Goal: Task Accomplishment & Management: Manage account settings

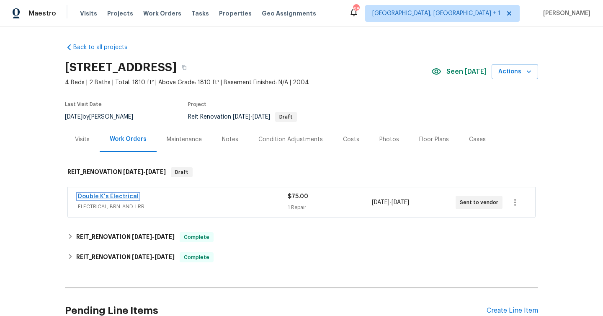
click at [126, 196] on link "Double K's Electrical" at bounding box center [108, 196] width 61 height 6
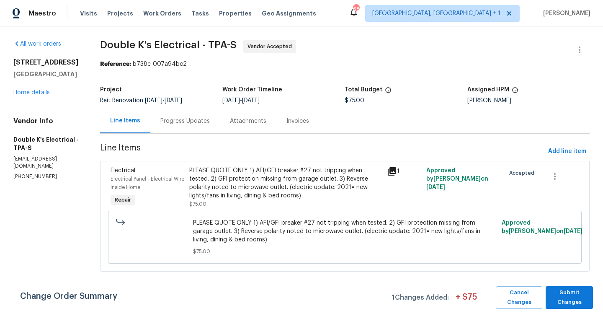
click at [200, 128] on div "Progress Updates" at bounding box center [185, 120] width 70 height 25
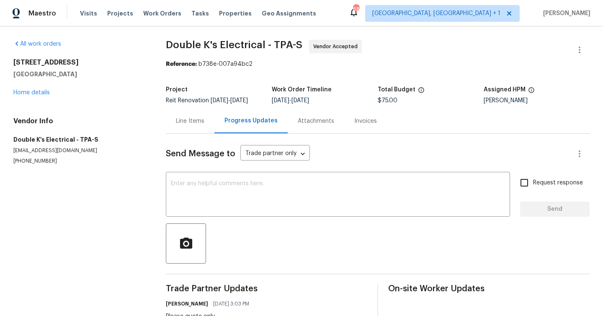
scroll to position [28, 0]
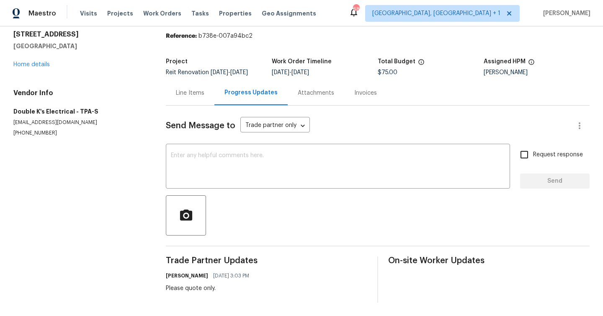
click at [198, 95] on div "Line Items" at bounding box center [190, 93] width 28 height 8
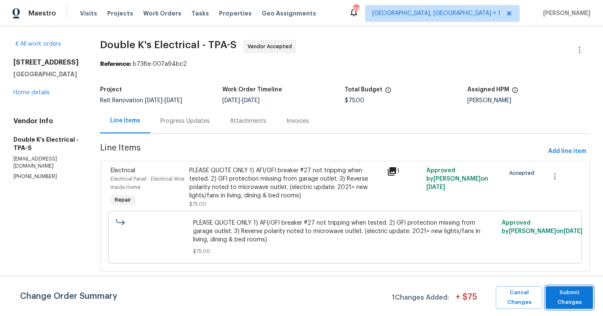
click at [578, 291] on span "Submit Changes" at bounding box center [569, 297] width 39 height 19
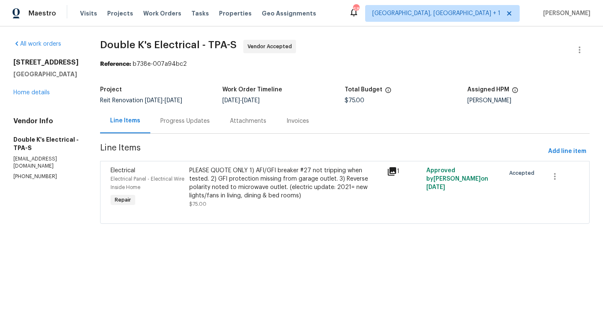
click at [198, 121] on div "Progress Updates" at bounding box center [184, 121] width 49 height 8
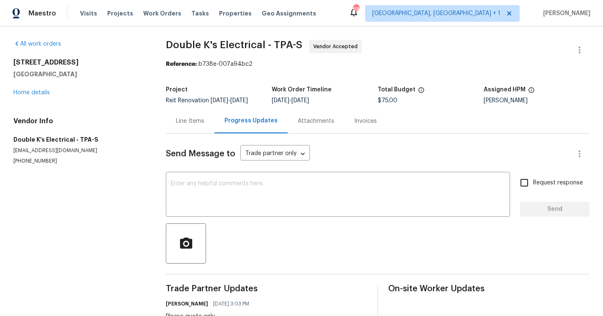
click at [211, 119] on div "Line Items" at bounding box center [190, 120] width 49 height 25
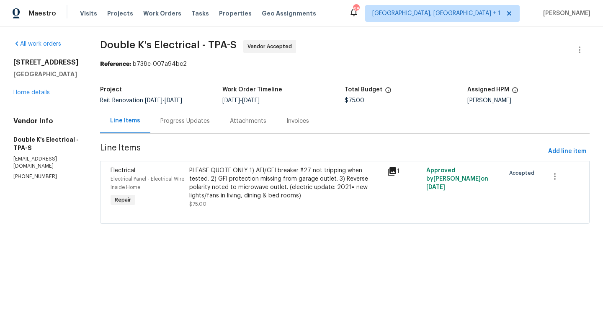
click at [238, 183] on div "PLEASE QUOTE ONLY 1) AFI/GFI breaker #27 not tripping when tested. 2) GFI prote…" at bounding box center [285, 182] width 192 height 33
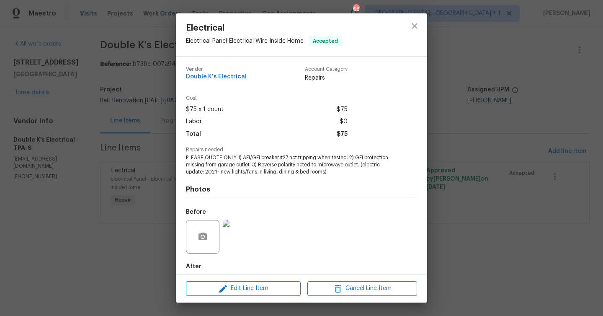
scroll to position [42, 0]
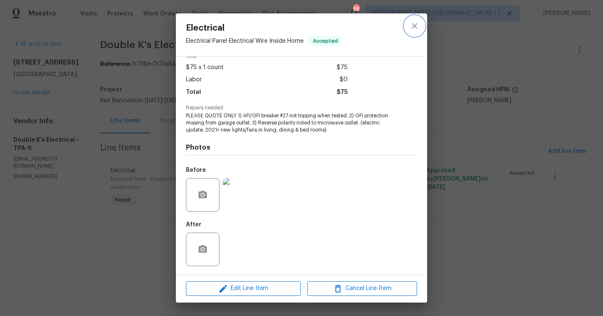
click at [420, 23] on button "close" at bounding box center [414, 26] width 20 height 20
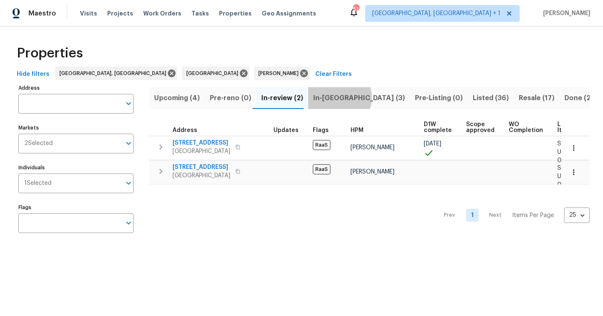
click at [334, 97] on span "In-[GEOGRAPHIC_DATA] (3)" at bounding box center [359, 98] width 92 height 12
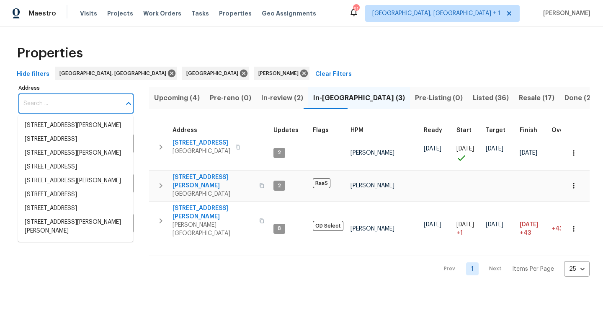
click at [64, 100] on input "Address" at bounding box center [69, 104] width 103 height 20
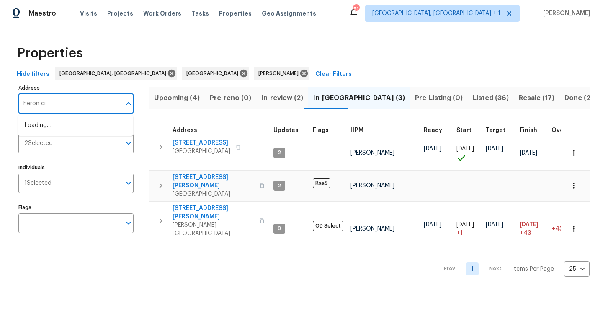
type input "heron cir"
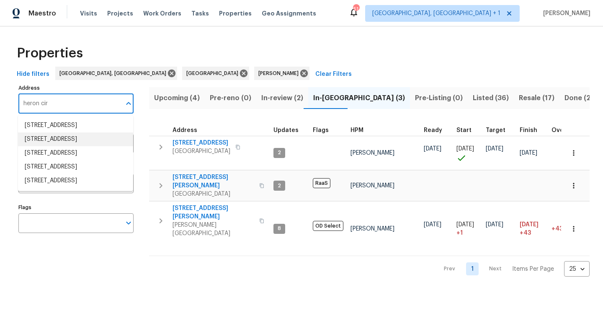
click at [64, 141] on li "2253 Heron Cir Clearwater FL 33762" at bounding box center [75, 139] width 115 height 14
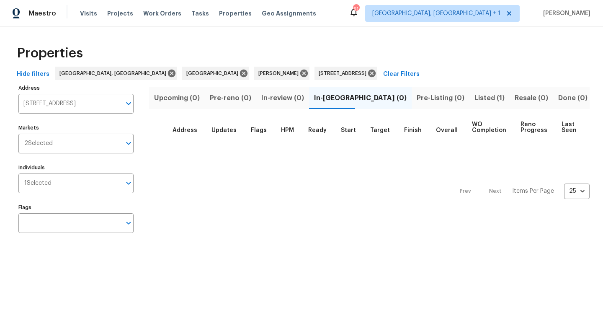
click at [474, 95] on span "Listed (1)" at bounding box center [489, 98] width 30 height 12
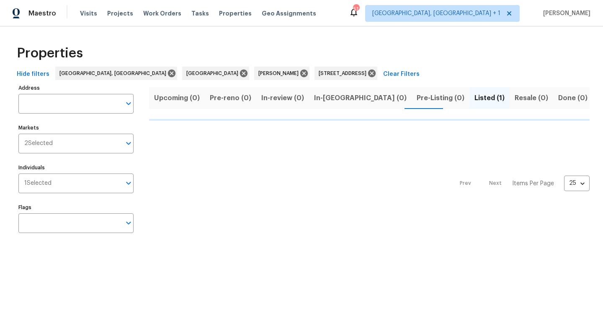
type input "2253 Heron Cir Clearwater FL 33762"
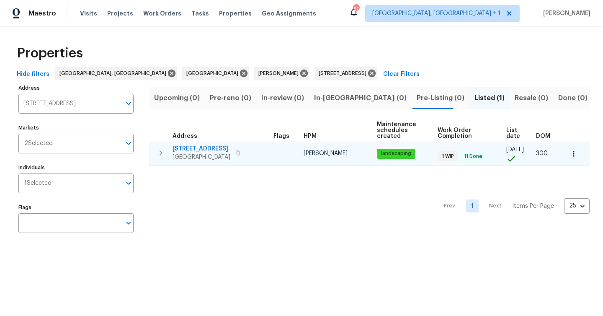
click at [255, 150] on div "2253 Heron Cir Clearwater, FL 33762" at bounding box center [220, 152] width 94 height 17
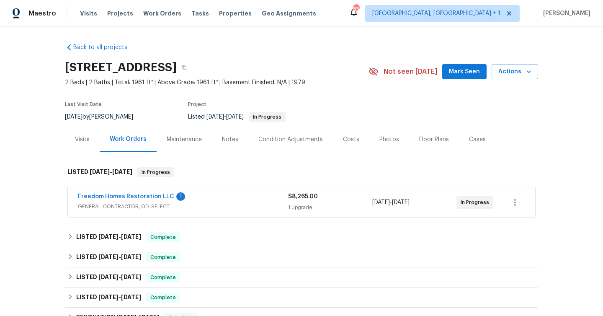
click at [197, 139] on div "Maintenance" at bounding box center [184, 139] width 35 height 8
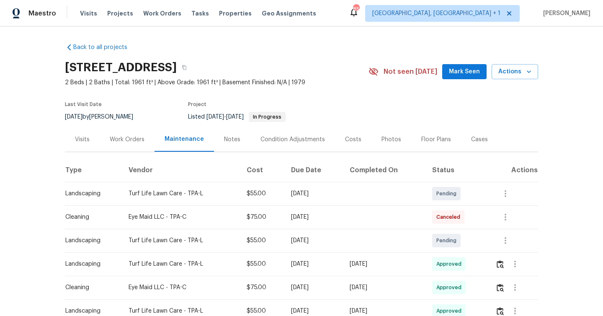
click at [128, 139] on div "Work Orders" at bounding box center [127, 139] width 35 height 8
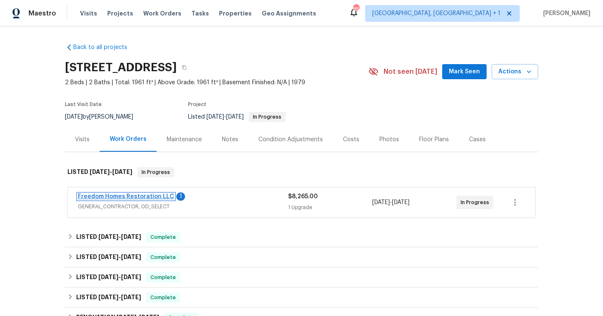
click at [121, 198] on link "Freedom Homes Restoration LLC" at bounding box center [126, 196] width 96 height 6
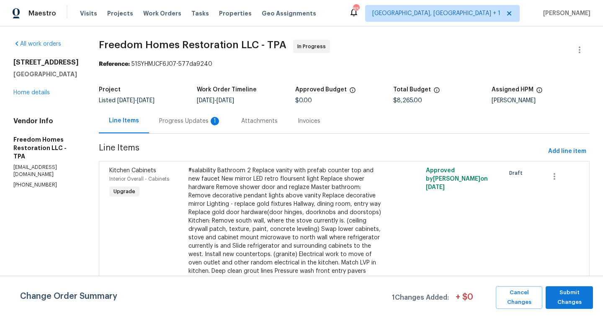
click at [199, 121] on div "Progress Updates 1" at bounding box center [190, 121] width 62 height 8
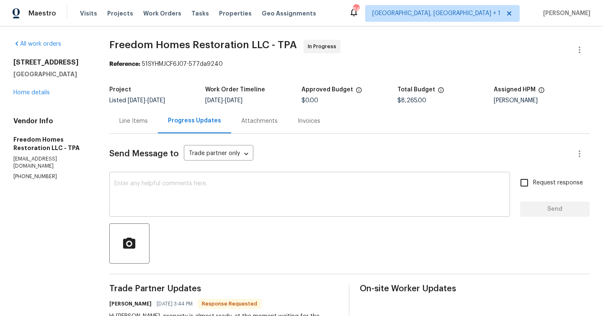
scroll to position [68, 0]
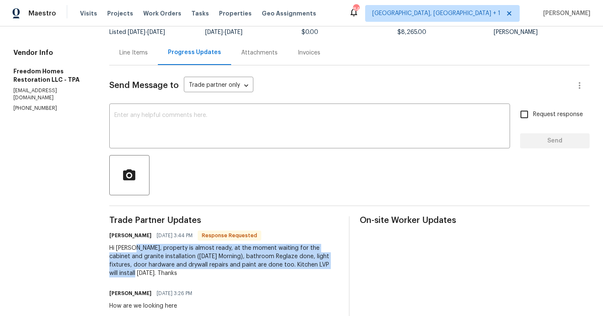
drag, startPoint x: 135, startPoint y: 249, endPoint x: 137, endPoint y: 273, distance: 24.0
click at [137, 273] on div "Hi Matt, property is almost ready, at the moment waiting for the cabinet and gr…" at bounding box center [224, 260] width 230 height 33
copy div "property is almost ready, at the moment waiting for the cabinet and granite ins…"
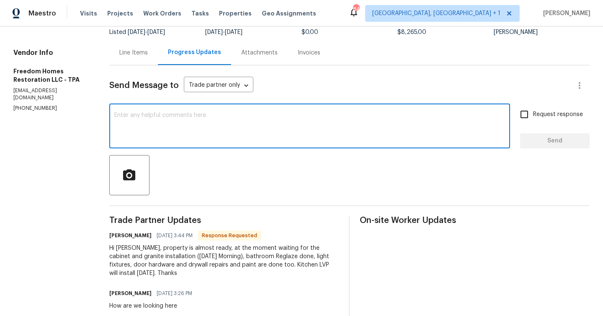
click at [173, 125] on textarea at bounding box center [309, 126] width 391 height 29
type textarea "TY"
click at [544, 140] on span "Send" at bounding box center [555, 141] width 56 height 10
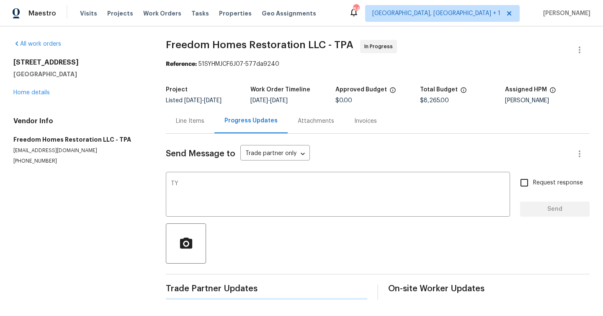
scroll to position [0, 0]
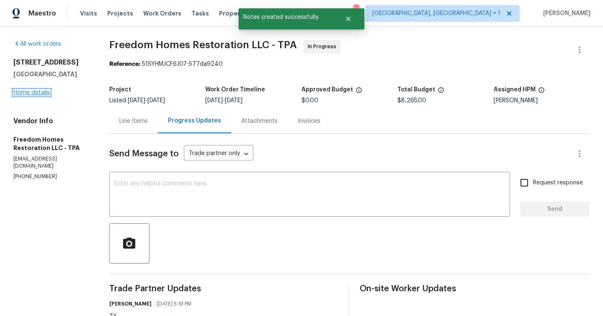
click at [36, 91] on link "Home details" at bounding box center [31, 93] width 36 height 6
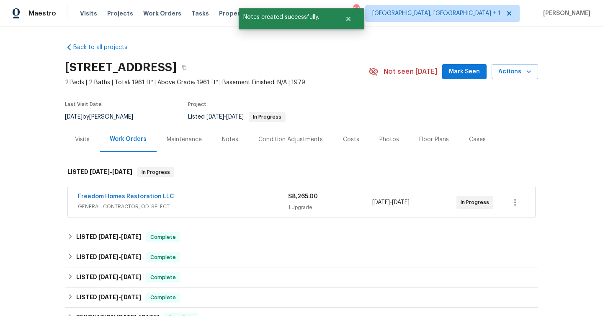
click at [232, 140] on div "Notes" at bounding box center [230, 139] width 16 height 8
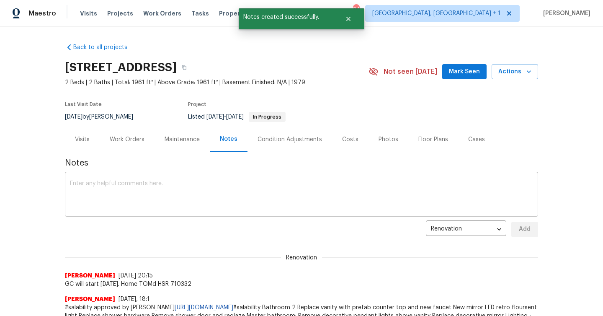
click at [237, 186] on textarea at bounding box center [301, 194] width 463 height 29
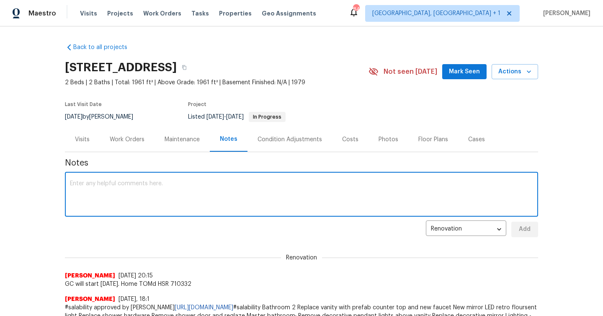
paste textarea "property is almost ready, at the moment waiting for the cabinet and granite ins…"
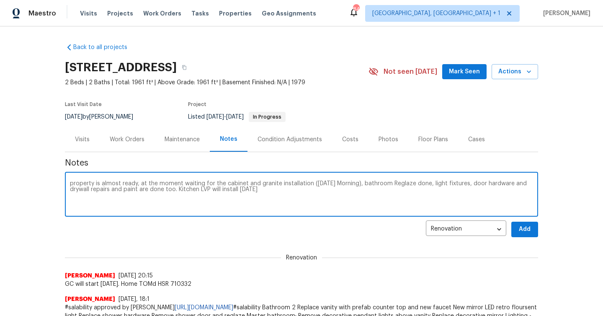
type textarea "property is almost ready, at the moment waiting for the cabinet and granite ins…"
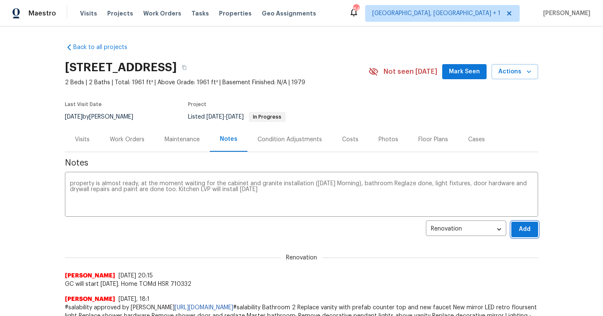
click at [531, 227] on button "Add" at bounding box center [524, 228] width 27 height 15
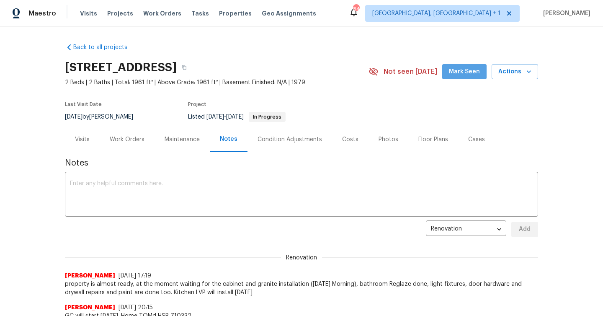
click at [468, 76] on span "Mark Seen" at bounding box center [464, 72] width 31 height 10
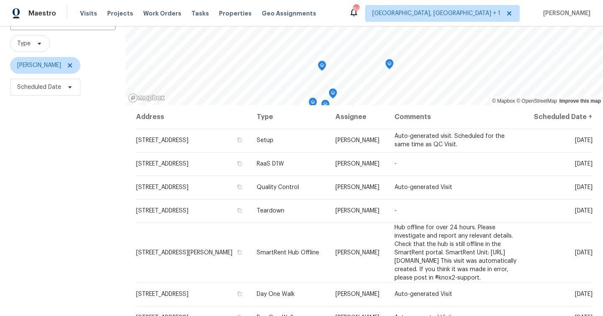
scroll to position [75, 0]
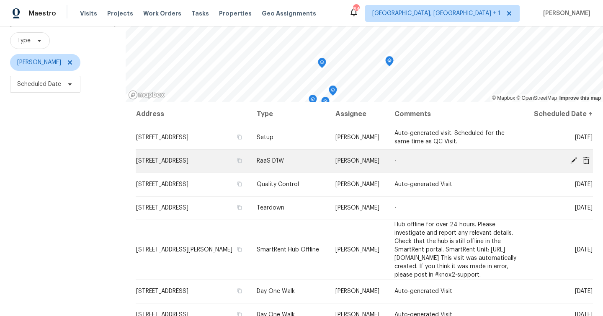
click at [585, 164] on icon at bounding box center [586, 160] width 7 height 8
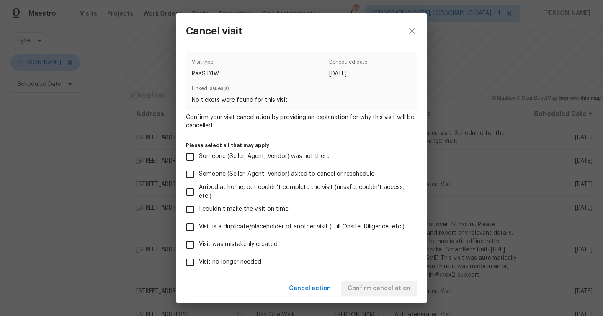
click at [232, 259] on span "Visit no longer needed" at bounding box center [230, 261] width 62 height 9
click at [199, 259] on input "Visit no longer needed" at bounding box center [190, 262] width 18 height 18
checkbox input "true"
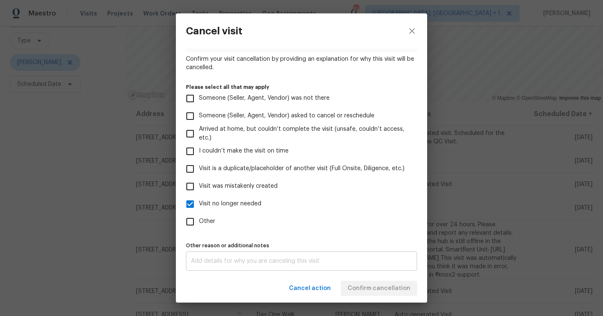
click at [239, 257] on div "x Other reason or additional notes" at bounding box center [301, 260] width 231 height 19
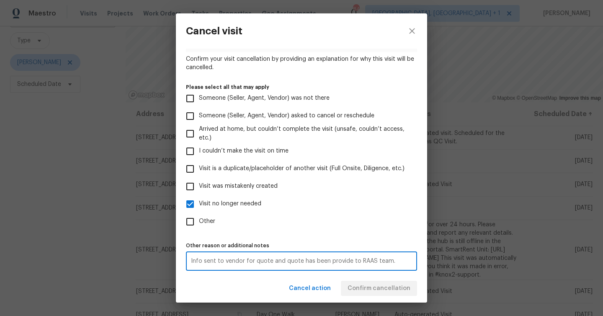
type textarea "Info sent to vendor for quote and quote has been provide to RAAS team."
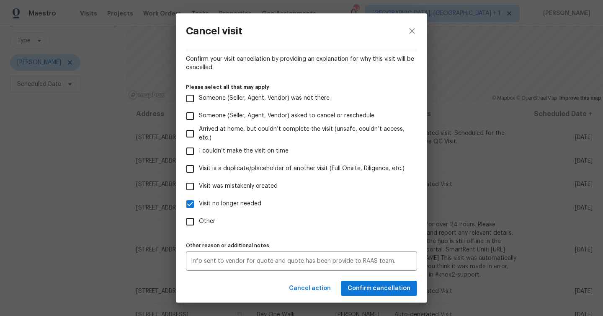
click at [252, 216] on label "Other" at bounding box center [295, 222] width 229 height 18
click at [199, 216] on input "Other" at bounding box center [190, 222] width 18 height 18
click at [250, 218] on label "Other" at bounding box center [295, 222] width 229 height 18
click at [199, 218] on input "Other" at bounding box center [190, 222] width 18 height 18
checkbox input "false"
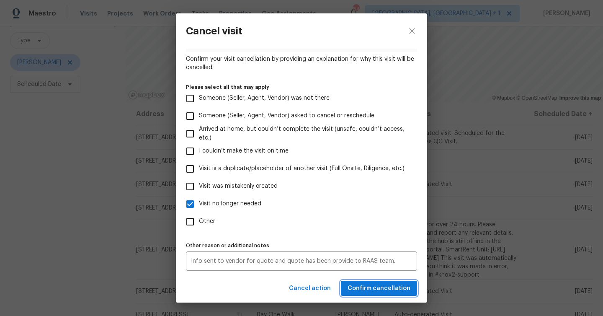
click at [376, 285] on span "Confirm cancellation" at bounding box center [379, 288] width 63 height 10
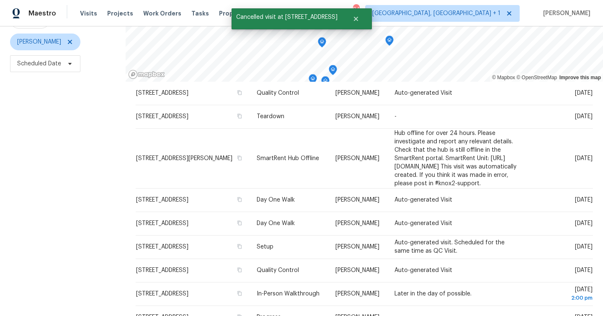
scroll to position [96, 0]
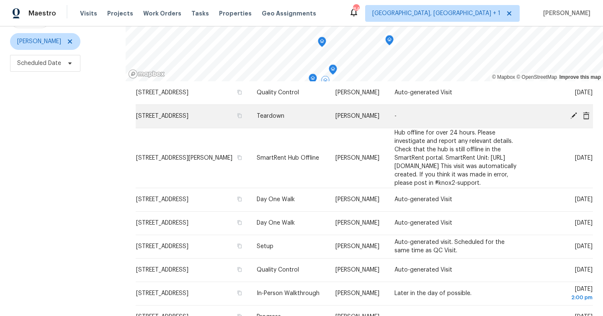
click at [574, 119] on icon at bounding box center [573, 115] width 7 height 7
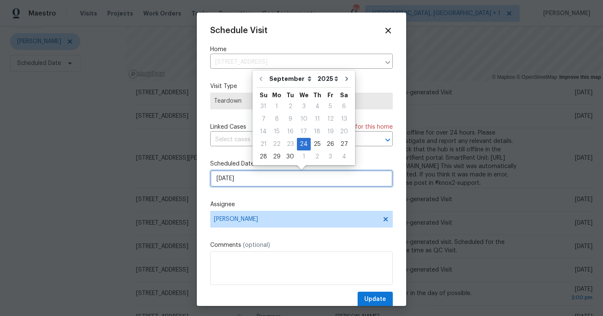
click at [295, 187] on input "9/24/2025" at bounding box center [301, 178] width 183 height 17
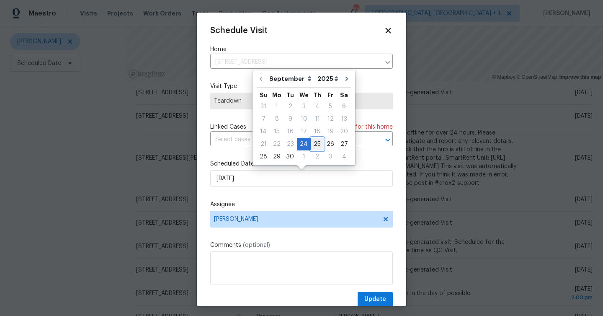
click at [315, 146] on div "25" at bounding box center [317, 144] width 13 height 12
type input "[DATE]"
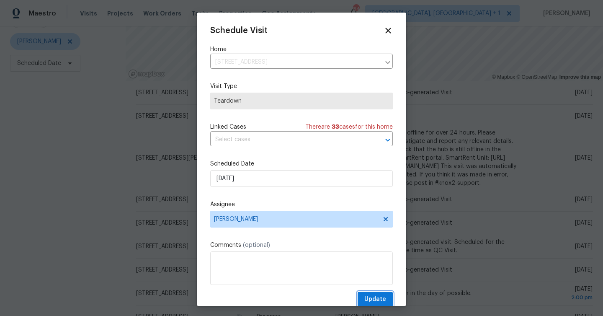
click at [384, 297] on span "Update" at bounding box center [375, 299] width 22 height 10
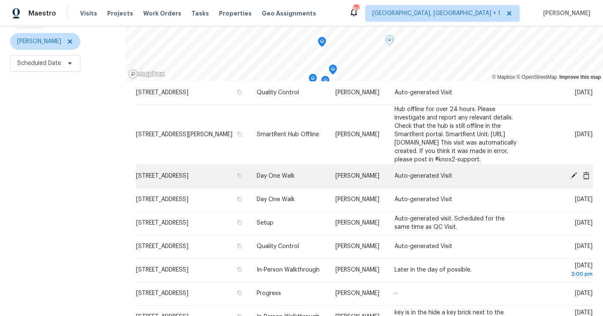
click at [589, 180] on div at bounding box center [562, 176] width 61 height 9
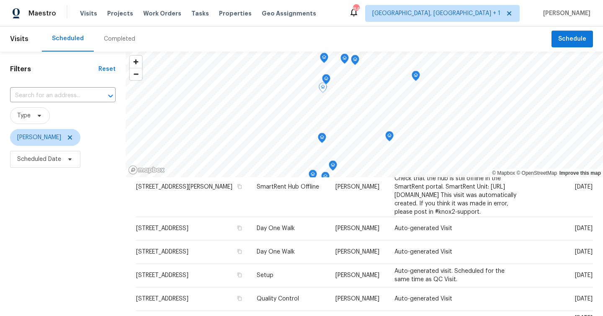
scroll to position [105, 0]
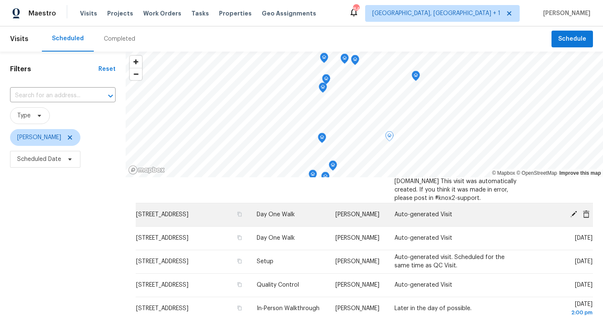
click at [590, 218] on span at bounding box center [586, 214] width 13 height 8
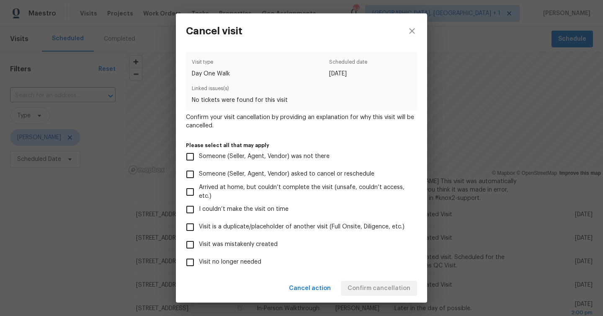
click at [259, 243] on span "Visit was mistakenly created" at bounding box center [238, 244] width 79 height 9
click at [199, 243] on input "Visit was mistakenly created" at bounding box center [190, 245] width 18 height 18
checkbox input "true"
click at [367, 289] on span "Confirm cancellation" at bounding box center [379, 288] width 63 height 10
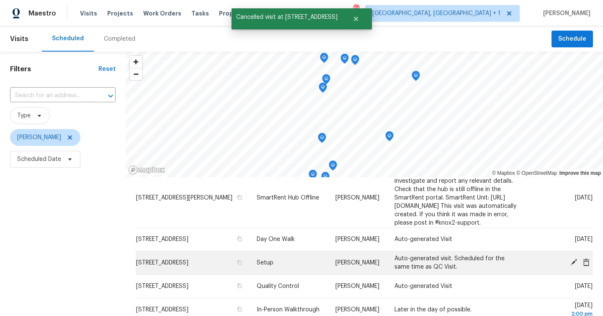
scroll to position [78, 0]
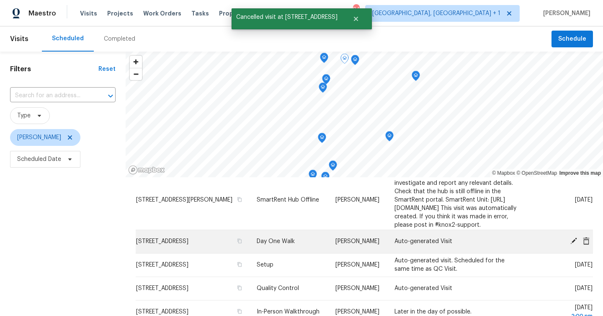
click at [588, 244] on icon at bounding box center [586, 241] width 7 height 8
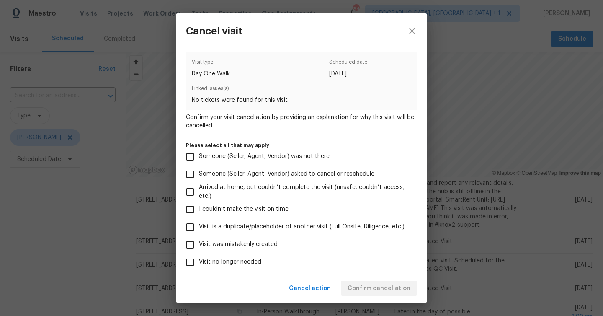
click at [230, 246] on span "Visit was mistakenly created" at bounding box center [238, 244] width 79 height 9
click at [199, 246] on input "Visit was mistakenly created" at bounding box center [190, 245] width 18 height 18
checkbox input "true"
click at [379, 289] on span "Confirm cancellation" at bounding box center [379, 288] width 63 height 10
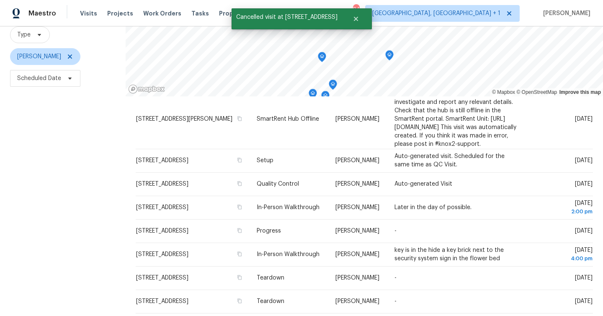
scroll to position [82, 0]
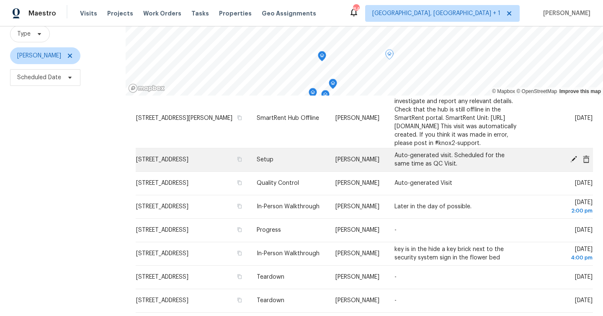
click at [587, 162] on icon at bounding box center [586, 159] width 7 height 8
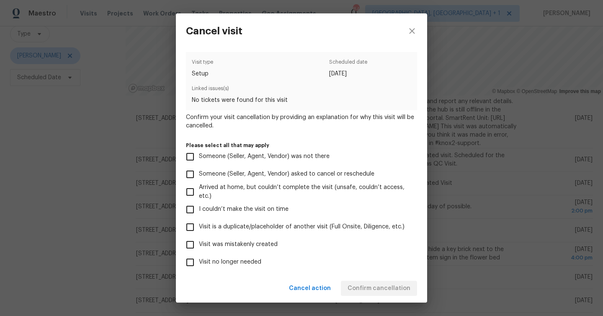
click at [262, 243] on span "Visit was mistakenly created" at bounding box center [238, 244] width 79 height 9
click at [199, 243] on input "Visit was mistakenly created" at bounding box center [190, 245] width 18 height 18
checkbox input "true"
click at [380, 283] on span "Confirm cancellation" at bounding box center [379, 288] width 63 height 10
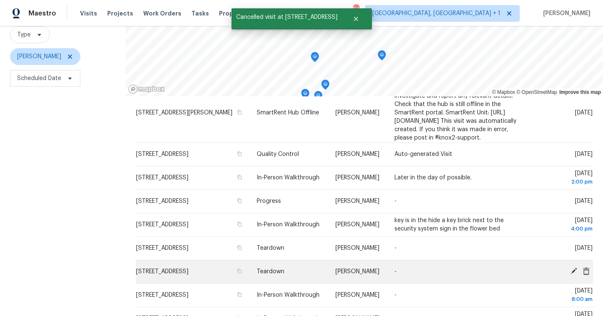
scroll to position [85, 0]
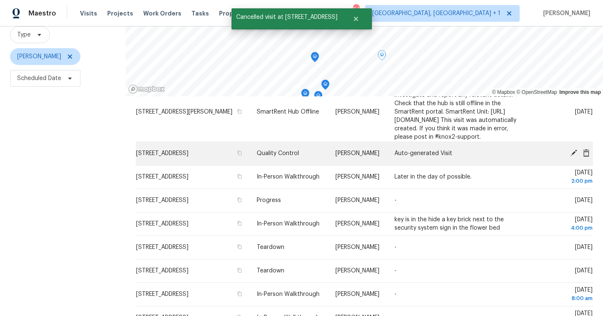
click at [588, 156] on icon at bounding box center [586, 153] width 7 height 8
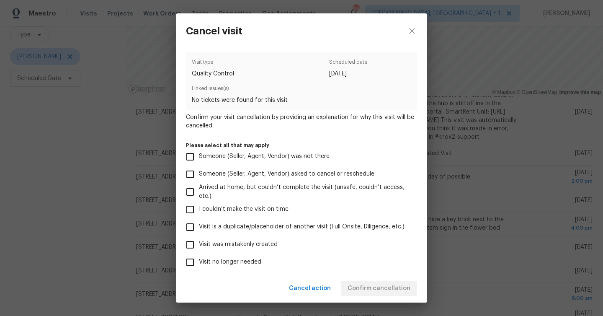
click at [259, 243] on span "Visit was mistakenly created" at bounding box center [238, 244] width 79 height 9
click at [199, 243] on input "Visit was mistakenly created" at bounding box center [190, 245] width 18 height 18
checkbox input "true"
click at [396, 291] on span "Confirm cancellation" at bounding box center [379, 288] width 63 height 10
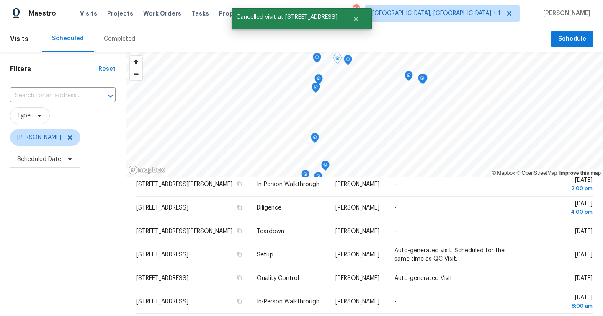
scroll to position [314, 0]
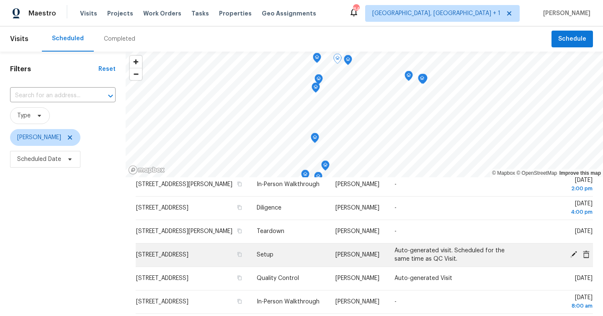
click at [588, 256] on icon at bounding box center [586, 254] width 7 height 8
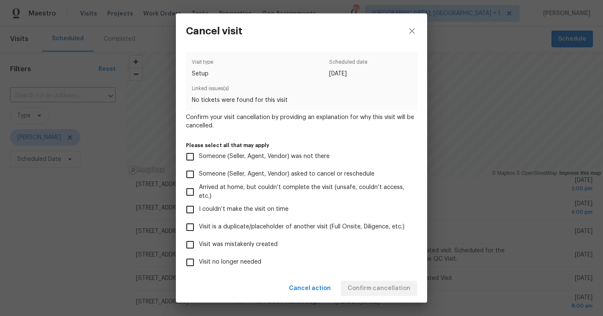
click at [242, 247] on span "Visit was mistakenly created" at bounding box center [238, 244] width 79 height 9
click at [199, 247] on input "Visit was mistakenly created" at bounding box center [190, 245] width 18 height 18
checkbox input "true"
click at [376, 290] on span "Confirm cancellation" at bounding box center [379, 288] width 63 height 10
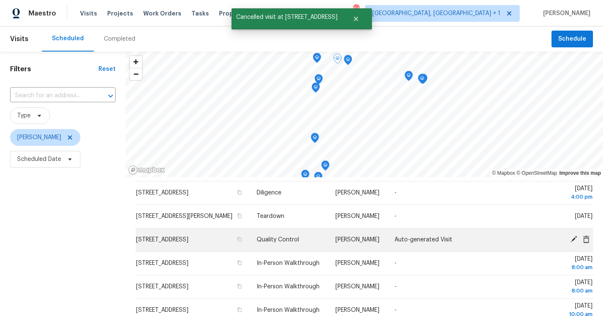
click at [588, 242] on icon at bounding box center [586, 239] width 7 height 8
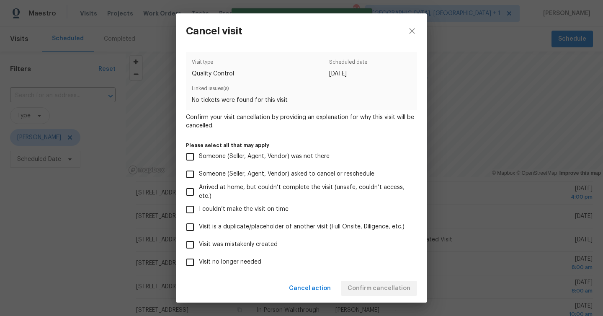
click at [302, 249] on label "Visit was mistakenly created" at bounding box center [295, 245] width 229 height 18
click at [199, 249] on input "Visit was mistakenly created" at bounding box center [190, 245] width 18 height 18
checkbox input "true"
click at [388, 282] on button "Confirm cancellation" at bounding box center [379, 288] width 76 height 15
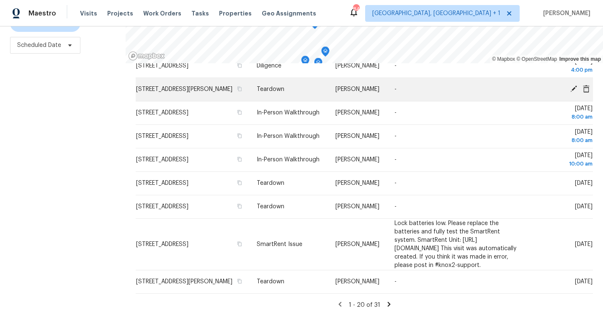
scroll to position [350, 0]
